Goal: Information Seeking & Learning: Learn about a topic

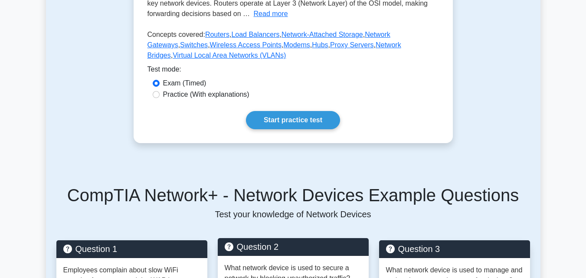
scroll to position [217, 0]
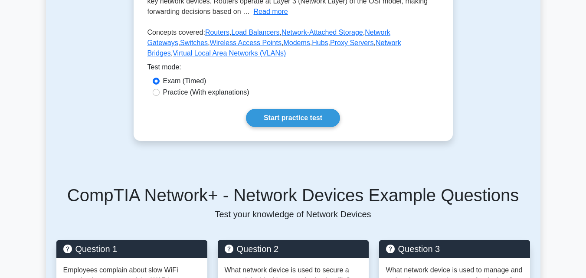
click at [202, 94] on label "Practice (With explanations)" at bounding box center [206, 92] width 86 height 10
click at [160, 94] on input "Practice (With explanations)" at bounding box center [156, 92] width 7 height 7
radio input "true"
click at [299, 120] on link "Start practice test" at bounding box center [293, 118] width 94 height 18
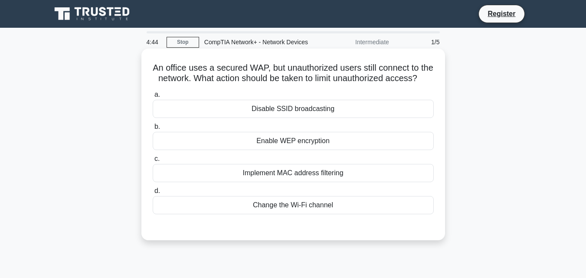
click at [347, 182] on div "Implement MAC address filtering" at bounding box center [293, 173] width 281 height 18
click at [153, 162] on input "c. Implement MAC address filtering" at bounding box center [153, 159] width 0 height 6
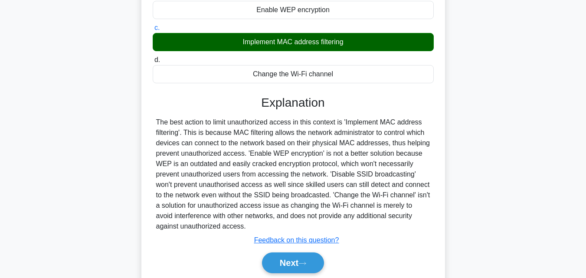
scroll to position [191, 0]
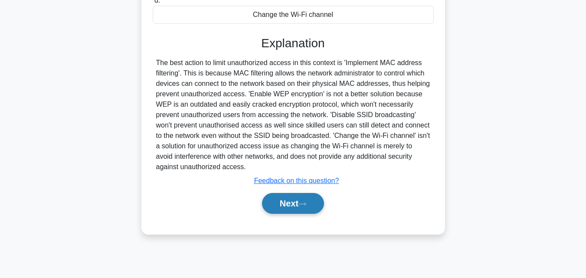
click at [305, 207] on icon at bounding box center [303, 204] width 8 height 5
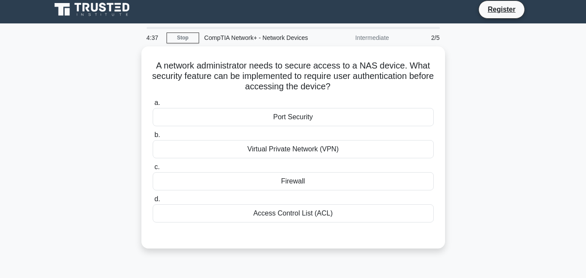
scroll to position [0, 0]
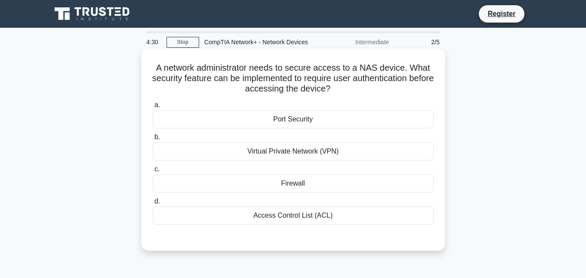
click at [324, 189] on div "Firewall" at bounding box center [293, 183] width 281 height 18
click at [153, 172] on input "c. Firewall" at bounding box center [153, 170] width 0 height 6
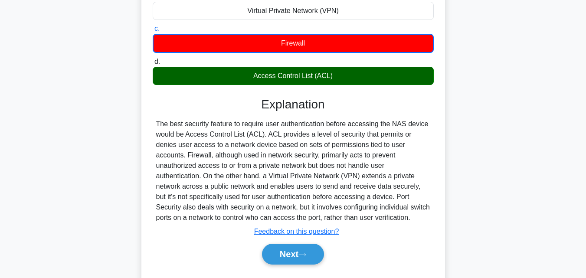
scroll to position [174, 0]
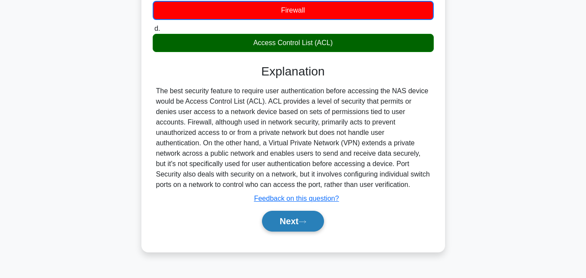
click at [291, 219] on button "Next" at bounding box center [293, 221] width 62 height 21
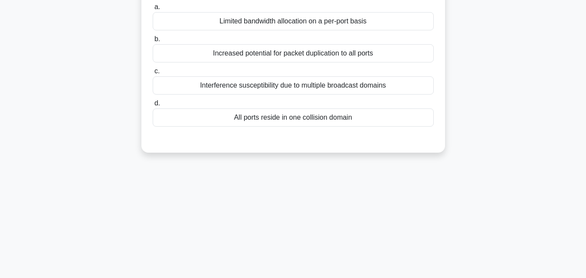
scroll to position [0, 0]
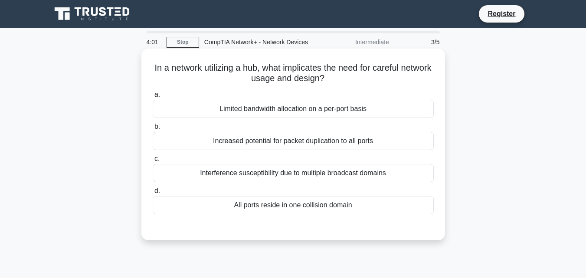
click at [368, 204] on div "All ports reside in one collision domain" at bounding box center [293, 205] width 281 height 18
click at [153, 194] on input "d. All ports reside in one collision domain" at bounding box center [153, 191] width 0 height 6
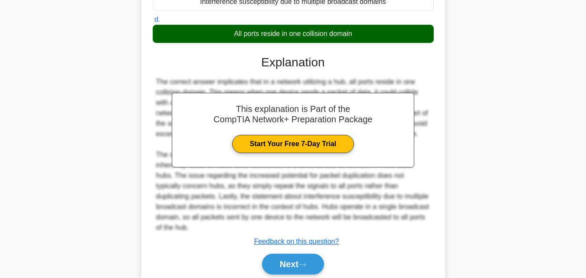
scroll to position [205, 0]
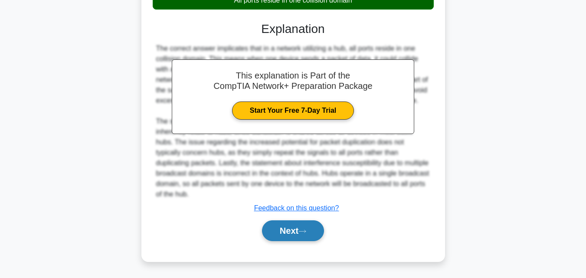
click at [305, 229] on button "Next" at bounding box center [293, 230] width 62 height 21
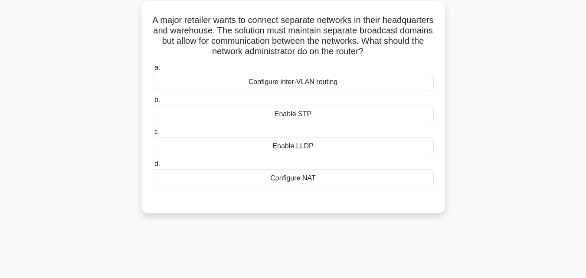
scroll to position [17, 0]
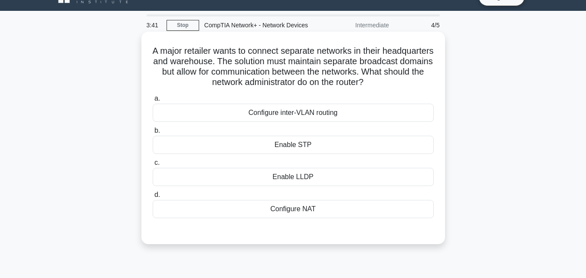
click at [340, 115] on div "Configure inter-VLAN routing" at bounding box center [293, 113] width 281 height 18
click at [153, 102] on input "a. Configure inter-VLAN routing" at bounding box center [153, 99] width 0 height 6
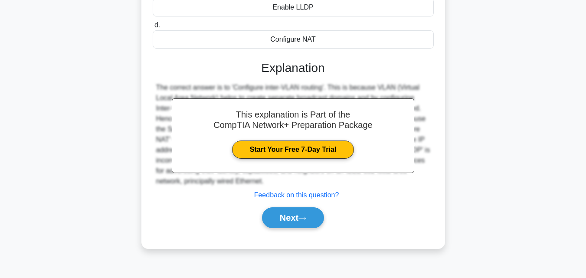
scroll to position [191, 0]
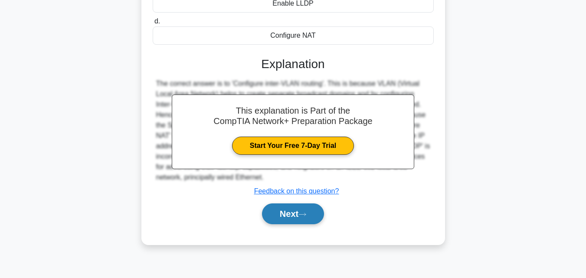
click at [294, 213] on button "Next" at bounding box center [293, 214] width 62 height 21
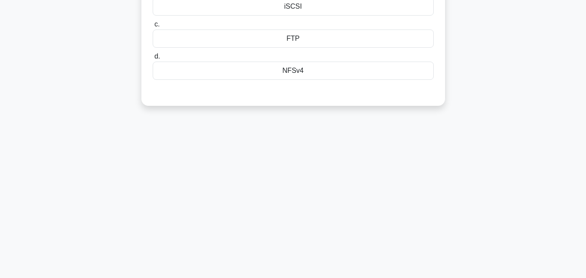
scroll to position [17, 0]
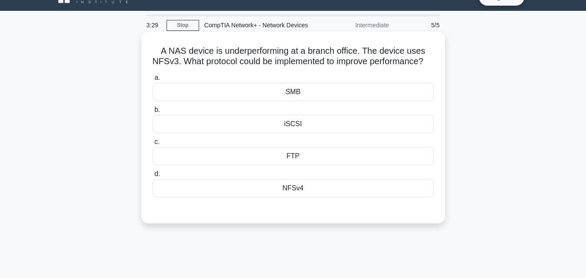
click at [311, 197] on div "NFSv4" at bounding box center [293, 188] width 281 height 18
click at [153, 177] on input "d. NFSv4" at bounding box center [153, 174] width 0 height 6
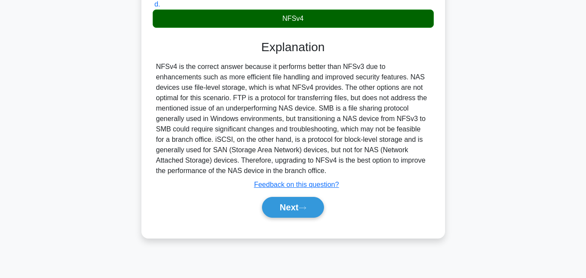
scroll to position [191, 0]
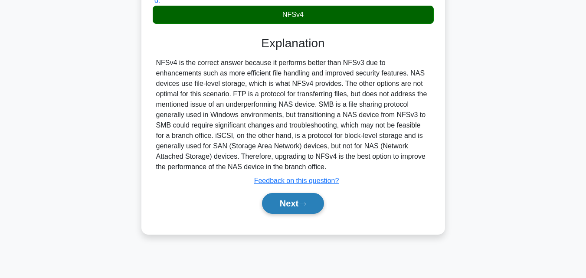
click at [300, 211] on button "Next" at bounding box center [293, 203] width 62 height 21
